Goal: Transaction & Acquisition: Purchase product/service

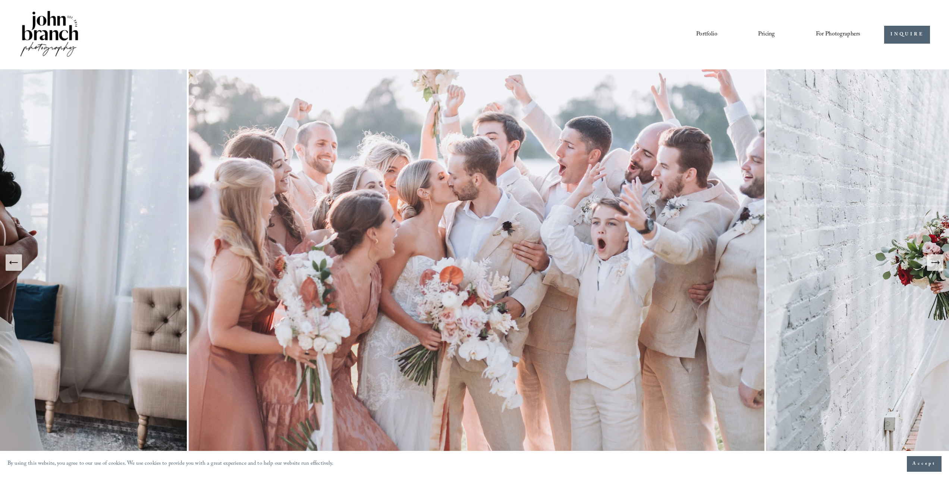
click at [834, 33] on span "For Photographers" at bounding box center [838, 35] width 45 height 12
click at [0, 0] on span "Presets" at bounding box center [0, 0] width 0 height 0
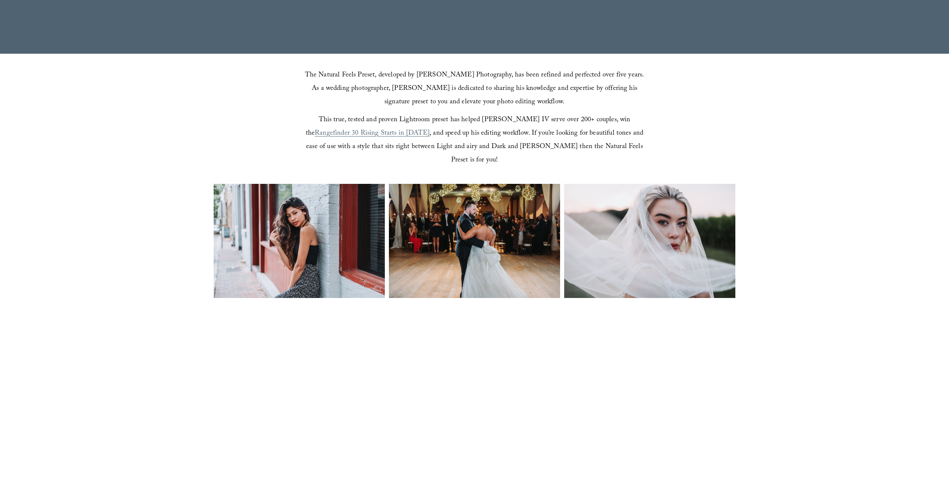
scroll to position [261, 0]
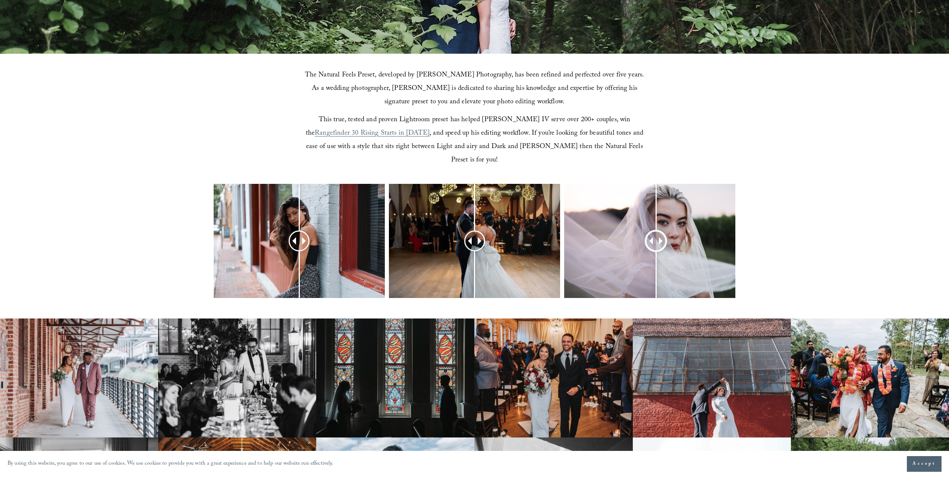
drag, startPoint x: 655, startPoint y: 225, endPoint x: 655, endPoint y: 233, distance: 7.8
click at [655, 233] on div at bounding box center [655, 240] width 19 height 19
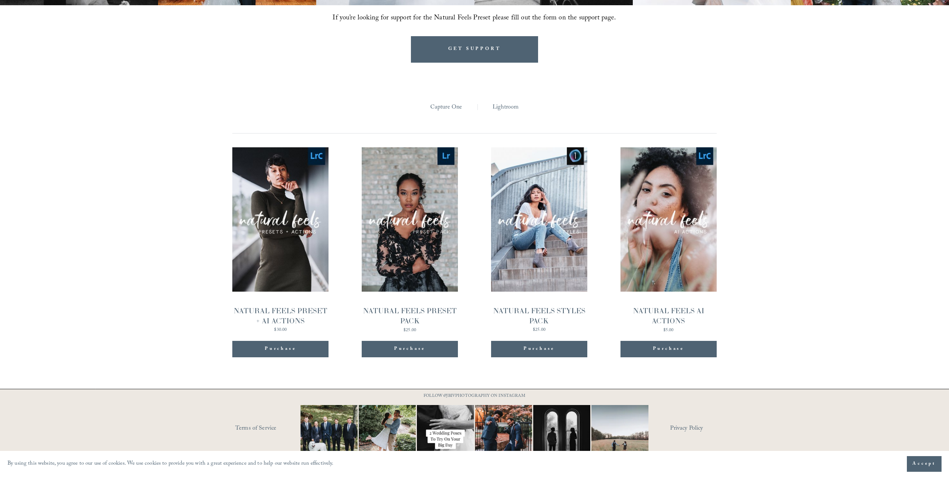
scroll to position [813, 0]
click at [288, 195] on span "Quick View" at bounding box center [280, 205] width 47 height 21
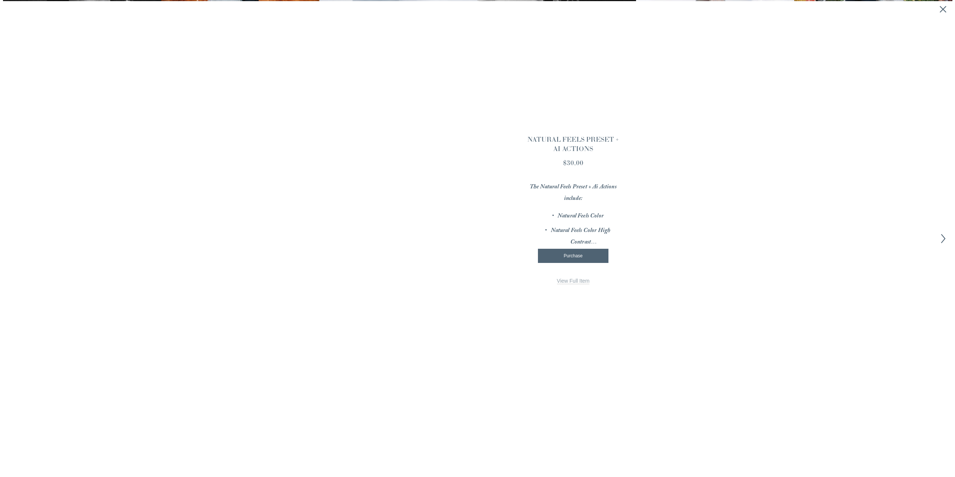
scroll to position [814, 0]
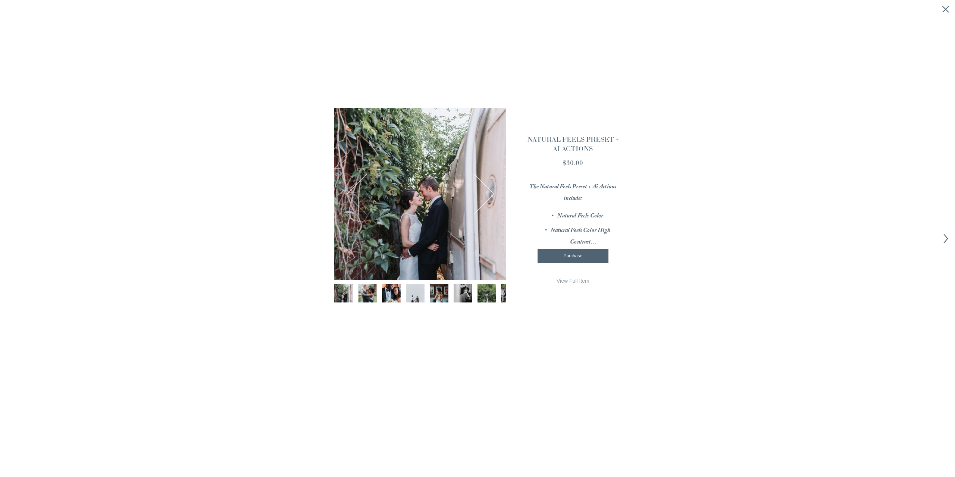
click at [408, 295] on img "Image 4 of 12" at bounding box center [415, 293] width 28 height 19
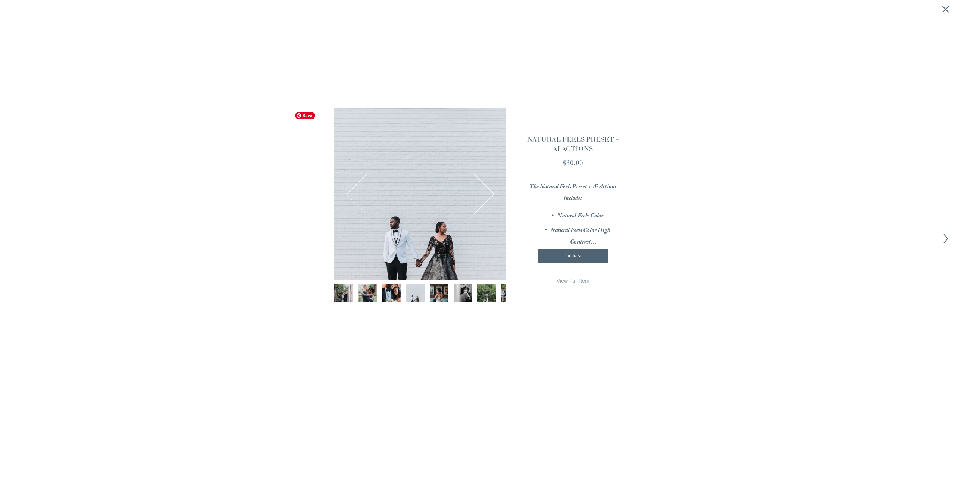
click at [493, 198] on div at bounding box center [420, 194] width 172 height 172
click at [490, 198] on button "Next Image" at bounding box center [474, 194] width 36 height 36
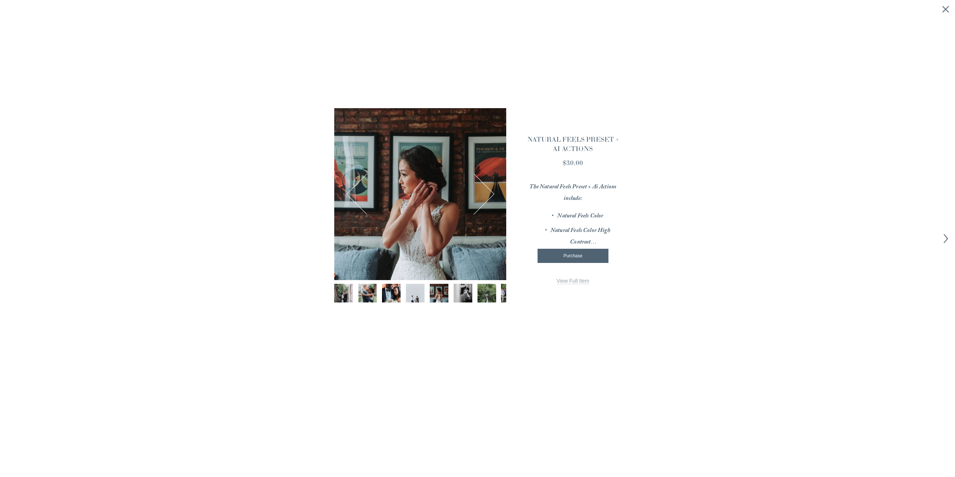
click at [485, 199] on button "Next Image" at bounding box center [474, 194] width 36 height 36
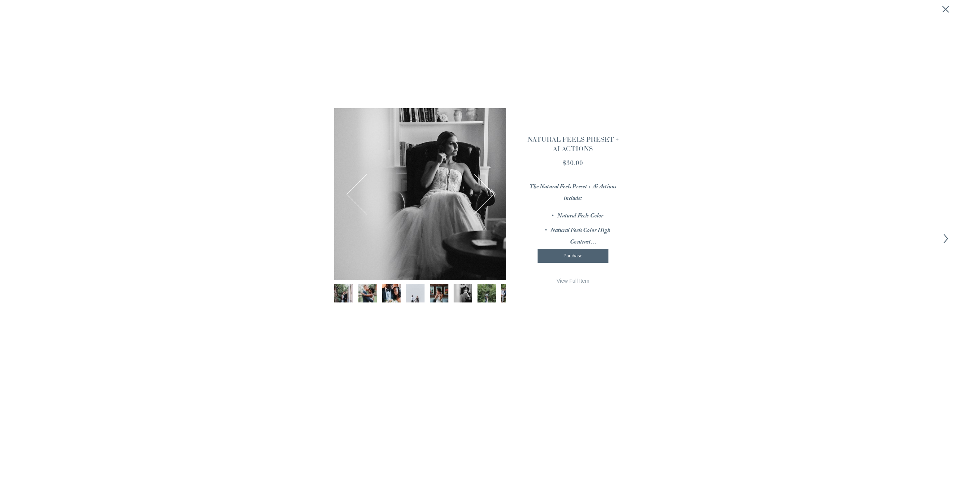
click at [485, 199] on button "Next Image" at bounding box center [474, 194] width 36 height 36
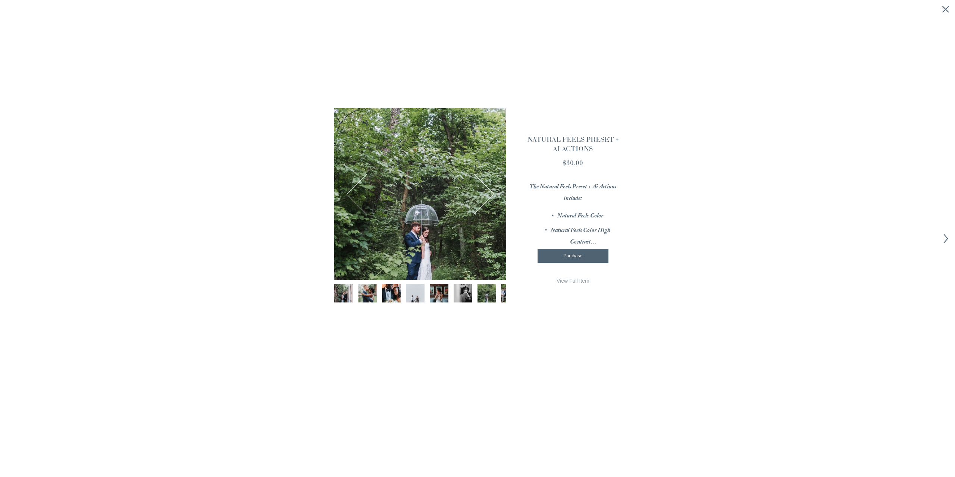
click at [485, 199] on button "Next Image" at bounding box center [474, 194] width 36 height 36
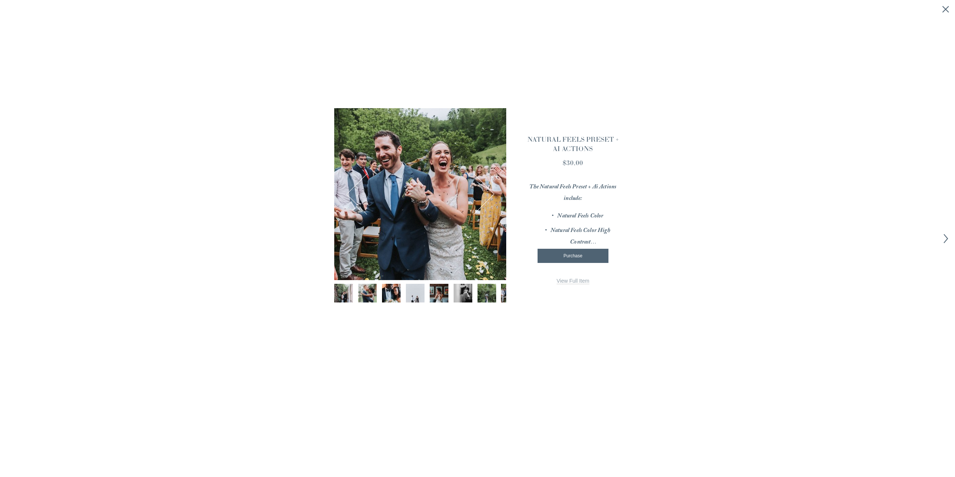
click at [485, 199] on button "Next Image" at bounding box center [474, 194] width 36 height 36
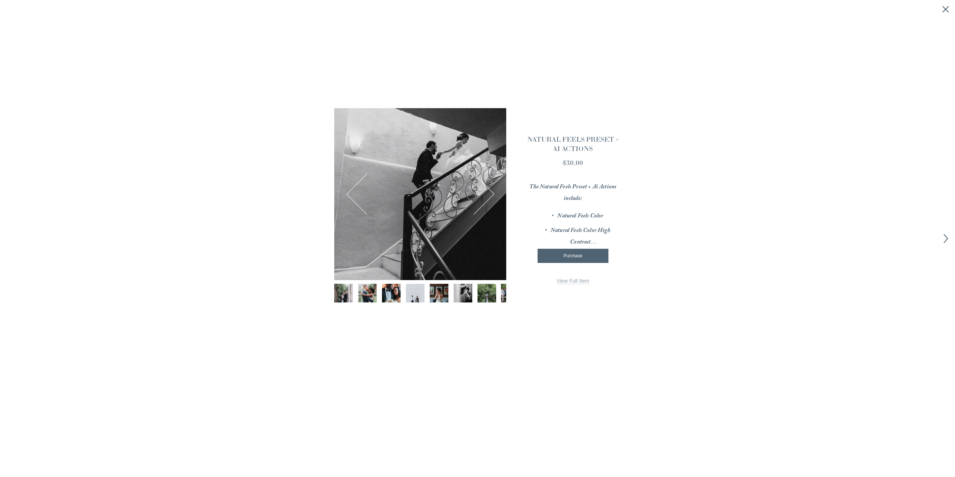
click at [485, 199] on button "Next Image" at bounding box center [474, 194] width 36 height 36
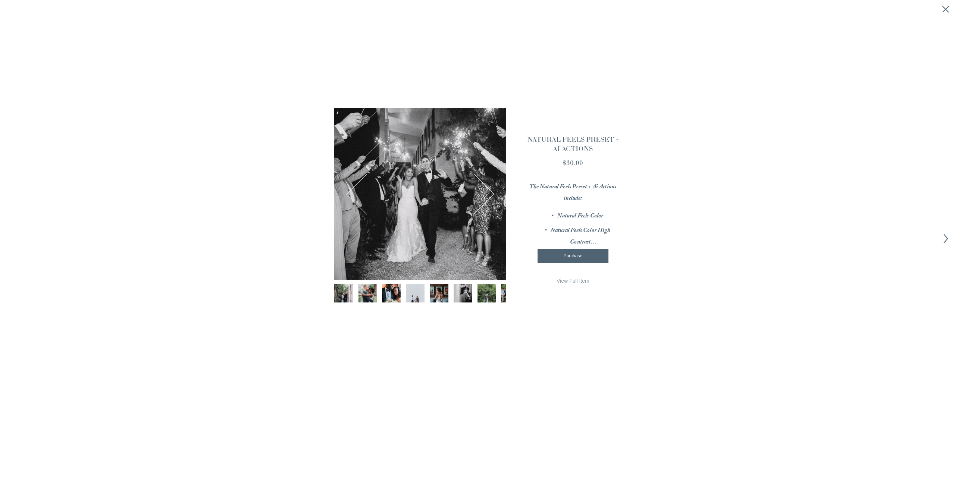
click at [485, 199] on button "Next Image" at bounding box center [474, 194] width 36 height 36
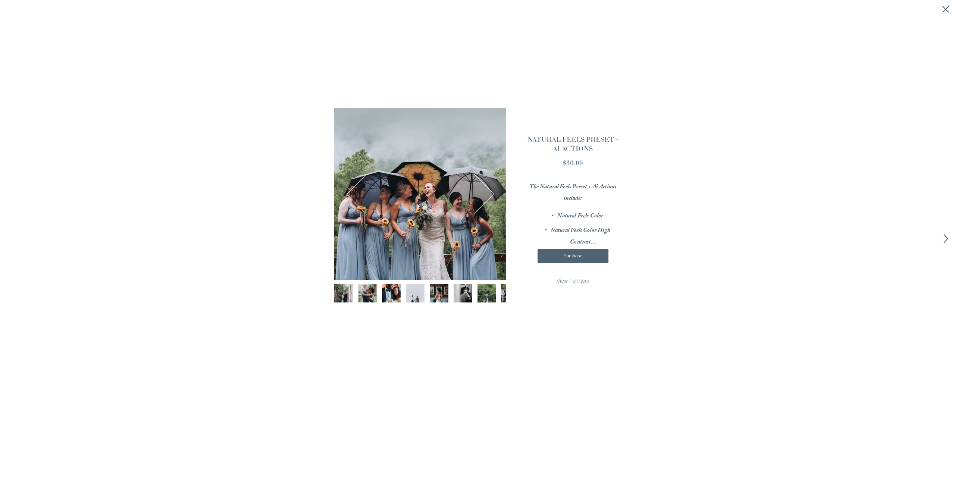
click at [485, 199] on button "Next Image" at bounding box center [474, 194] width 36 height 36
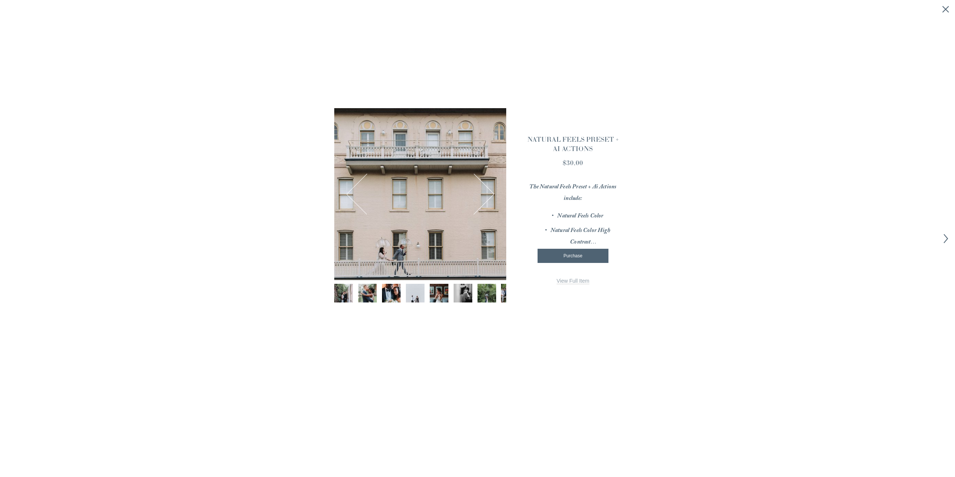
click at [573, 281] on span "View Full Item" at bounding box center [572, 281] width 33 height 6
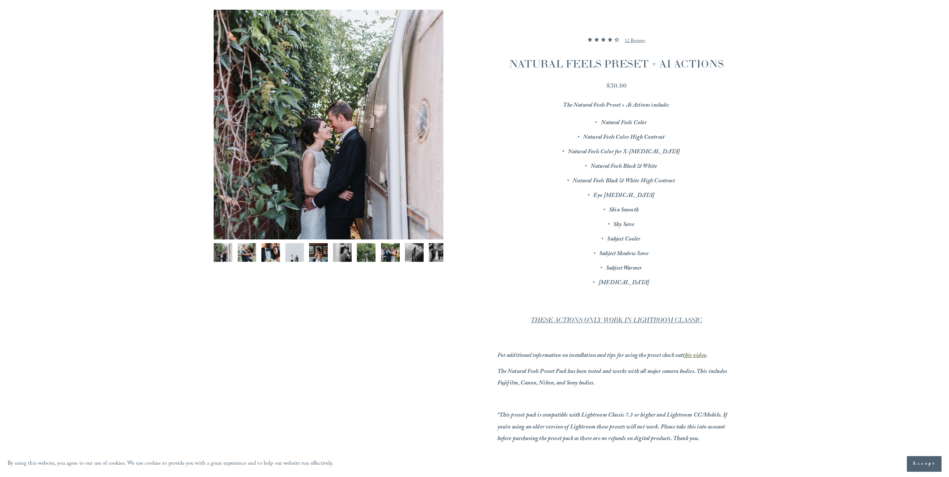
scroll to position [112, 0]
click at [332, 248] on div "Gallery thumbnails" at bounding box center [329, 255] width 230 height 22
click at [349, 253] on img "Image 6 of 12" at bounding box center [342, 253] width 19 height 19
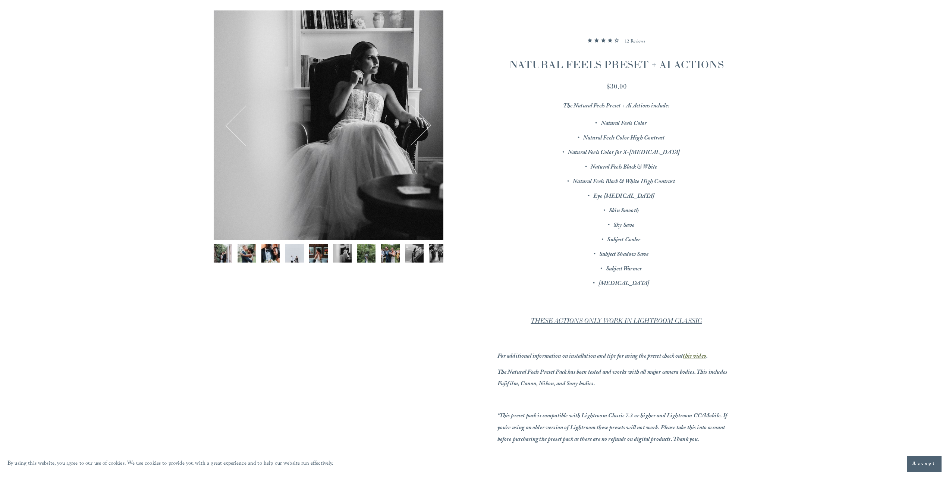
click at [364, 254] on img "Image 7 of 12" at bounding box center [366, 253] width 19 height 19
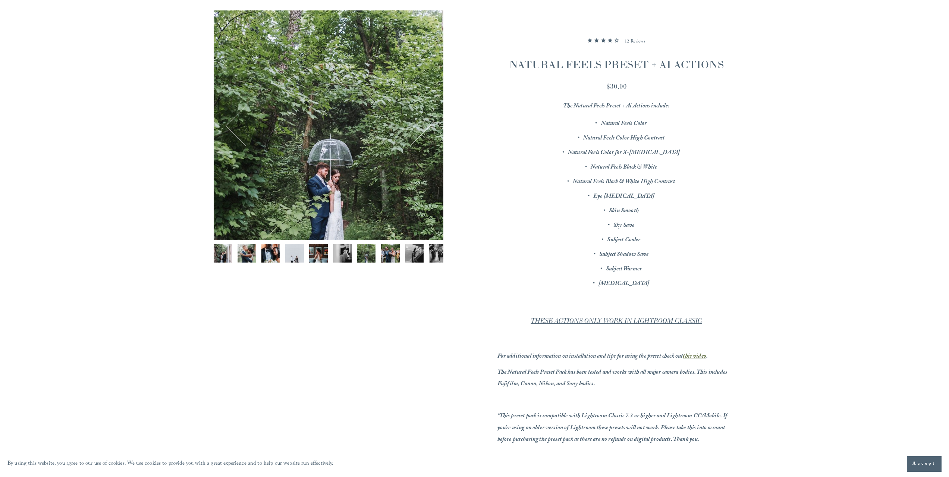
click at [389, 255] on img "Image 8 of 12" at bounding box center [390, 253] width 19 height 19
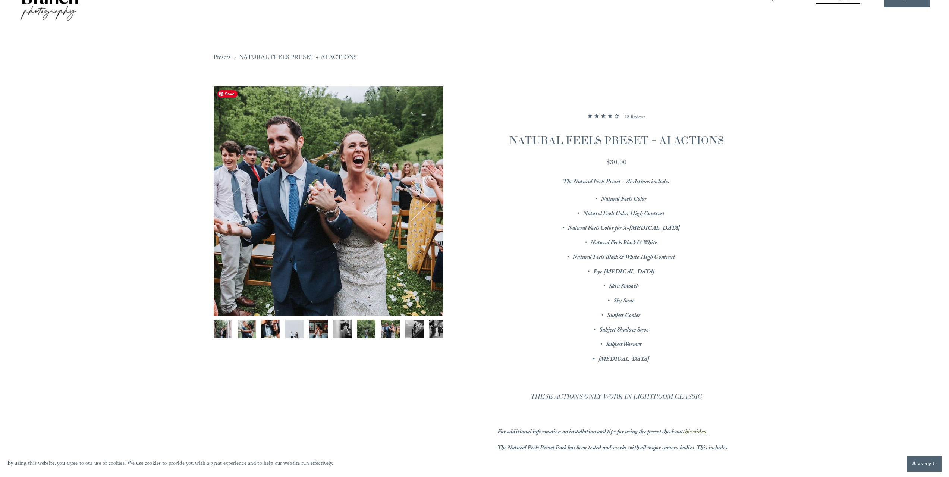
scroll to position [0, 0]
